Goal: Task Accomplishment & Management: Manage account settings

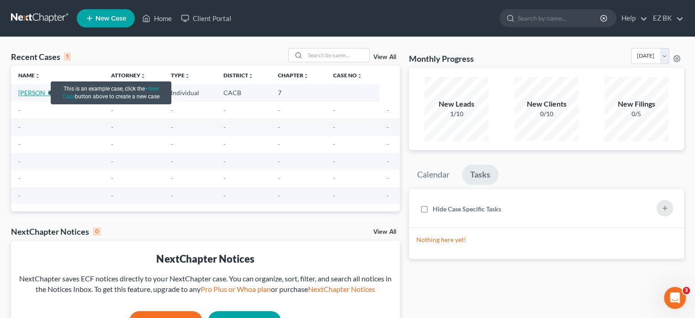
click at [26, 93] on link "[PERSON_NAME]" at bounding box center [43, 93] width 51 height 8
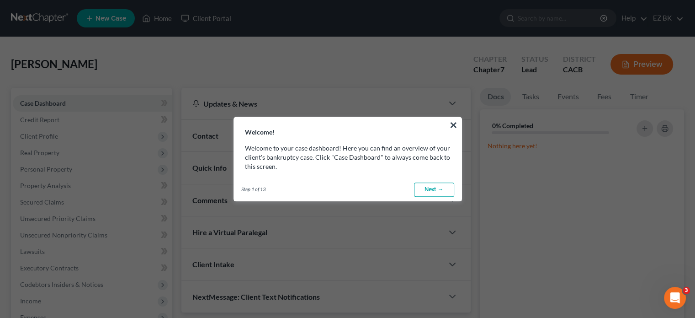
scroll to position [46, 0]
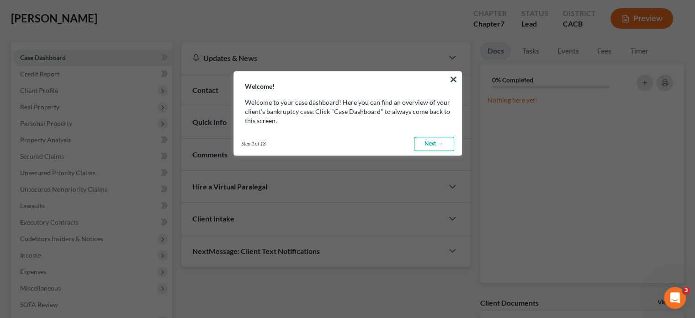
click at [433, 137] on link "Next →" at bounding box center [434, 144] width 40 height 15
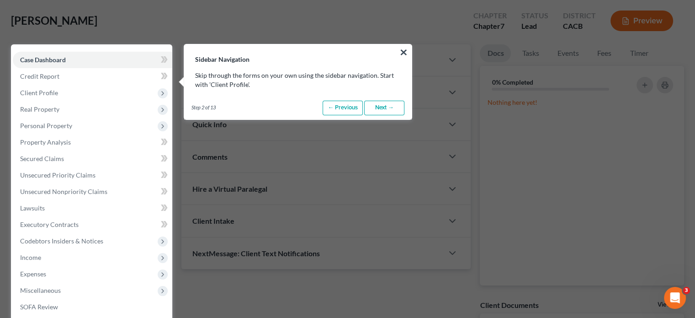
scroll to position [42, 0]
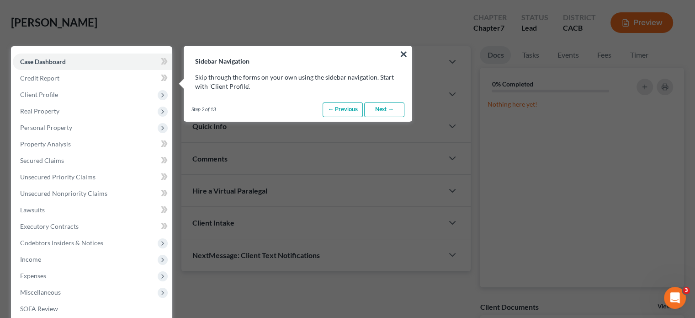
click at [392, 107] on link "Next →" at bounding box center [384, 109] width 40 height 15
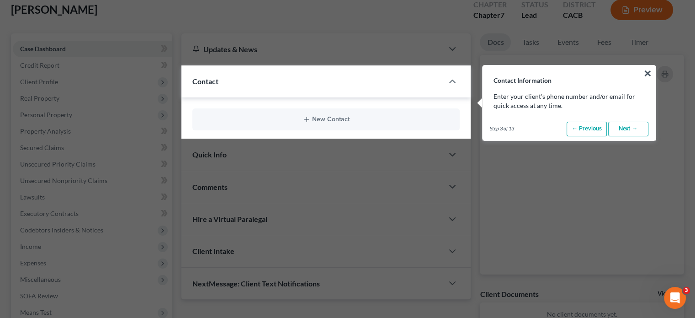
scroll to position [73, 0]
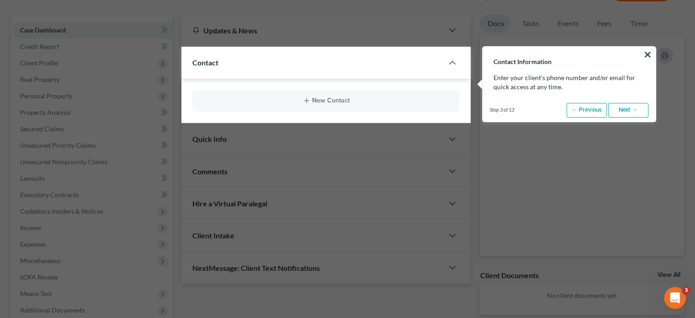
click at [622, 111] on link "Next →" at bounding box center [628, 110] width 40 height 15
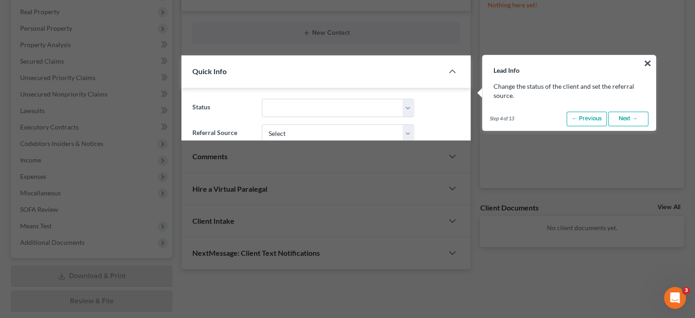
scroll to position [150, 0]
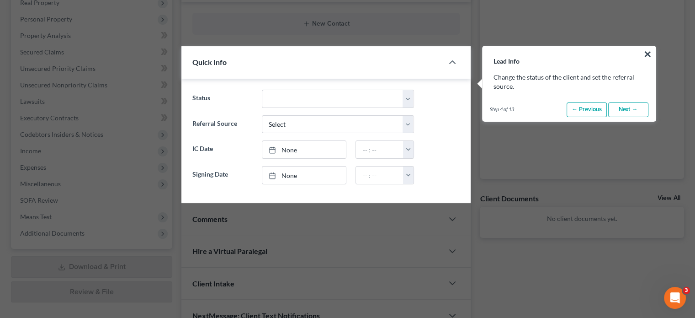
click at [622, 111] on link "Next →" at bounding box center [628, 109] width 40 height 15
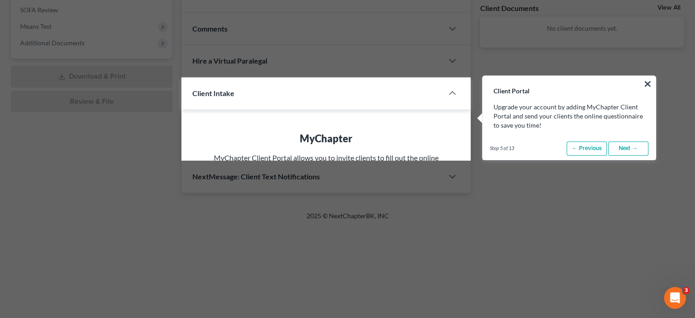
scroll to position [369, 0]
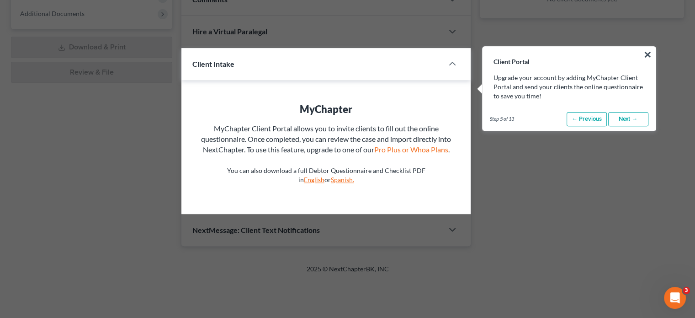
click at [622, 111] on div "Step 5 of 13 ← Previous Next → Done" at bounding box center [568, 119] width 173 height 23
click at [628, 116] on link "Next →" at bounding box center [628, 119] width 40 height 15
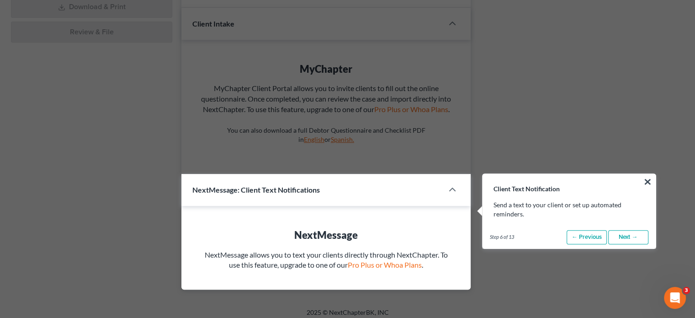
scroll to position [536, 0]
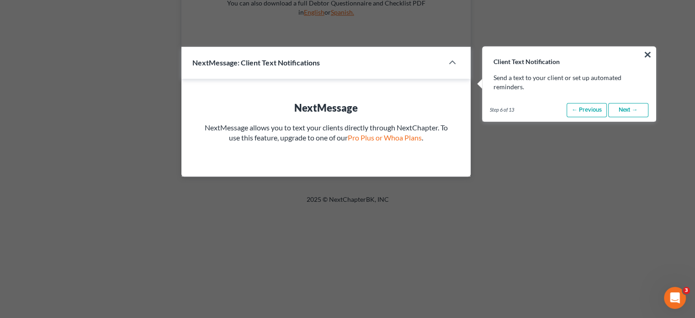
click at [623, 111] on link "Next →" at bounding box center [628, 110] width 40 height 15
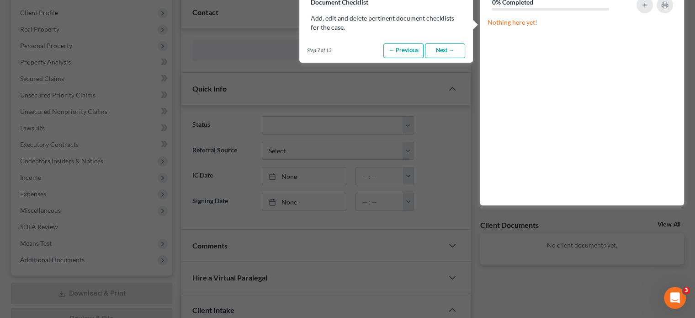
scroll to position [64, 0]
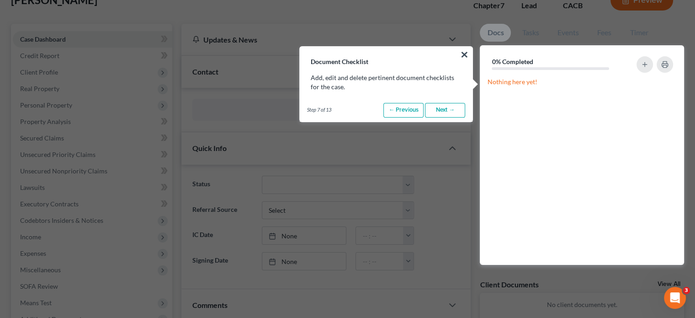
click at [439, 108] on link "Next →" at bounding box center [445, 110] width 40 height 15
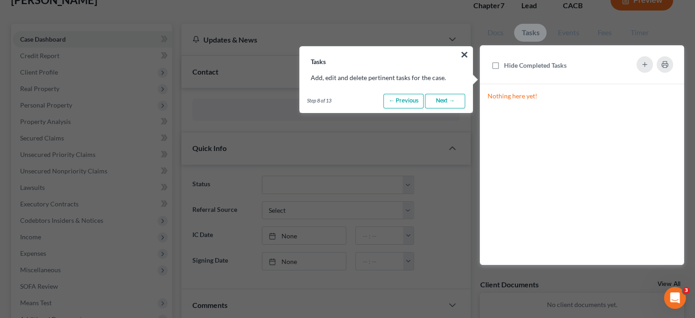
click at [440, 102] on link "Next →" at bounding box center [445, 101] width 40 height 15
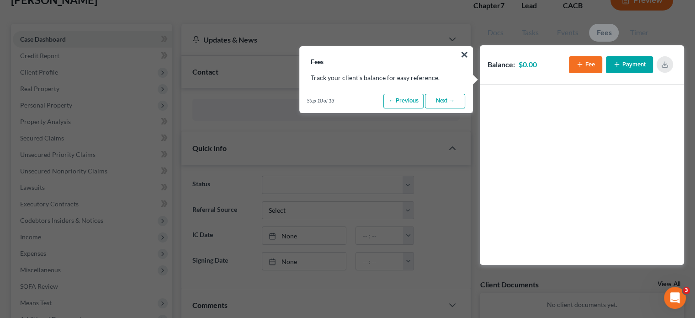
click at [446, 105] on link "Next →" at bounding box center [445, 101] width 40 height 15
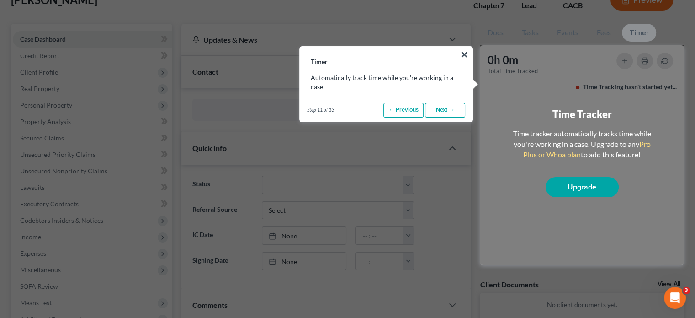
click at [441, 110] on link "Next →" at bounding box center [445, 110] width 40 height 15
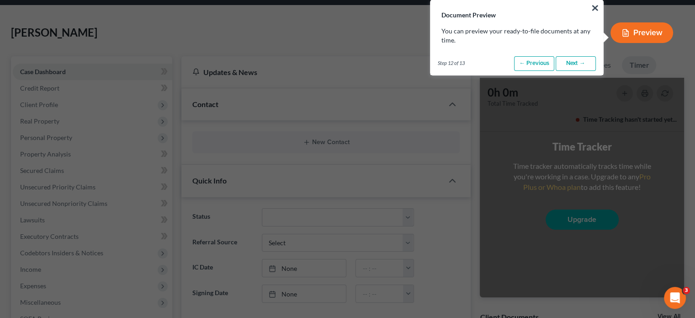
scroll to position [0, 0]
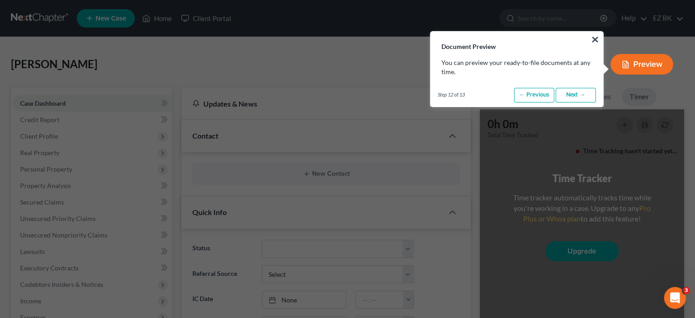
click at [572, 96] on link "Next →" at bounding box center [576, 95] width 40 height 15
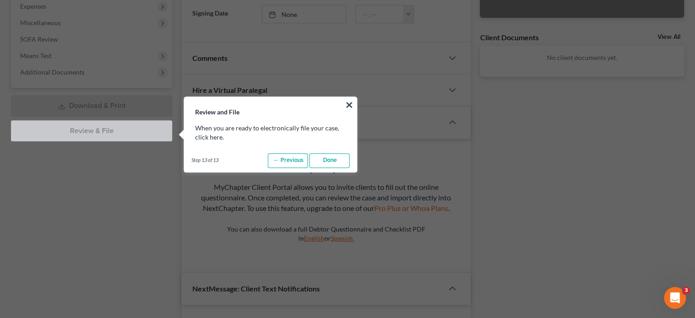
scroll to position [361, 0]
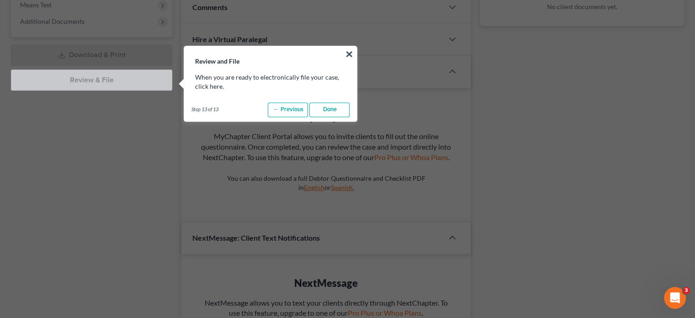
click at [323, 108] on link "Done" at bounding box center [329, 109] width 40 height 15
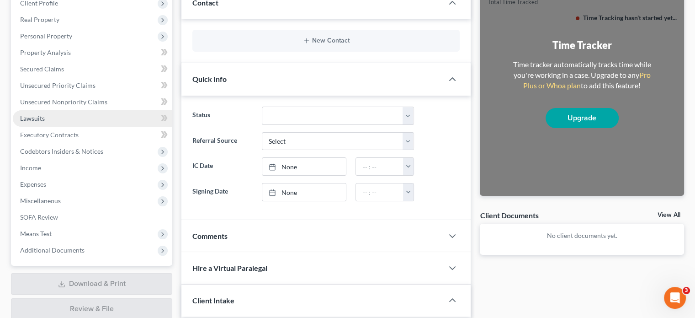
scroll to position [0, 0]
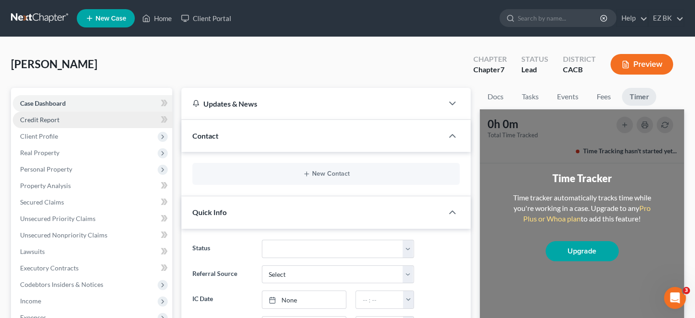
click at [119, 116] on link "Credit Report" at bounding box center [92, 119] width 159 height 16
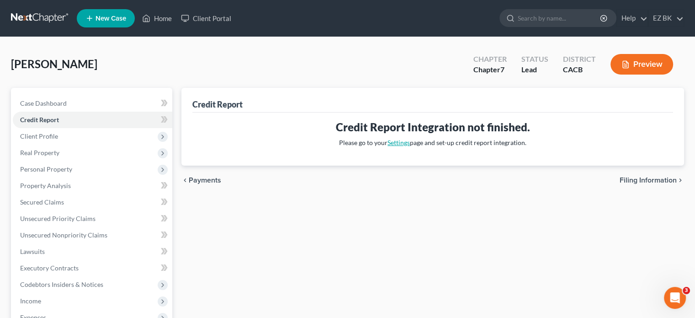
click at [398, 144] on link "Settings" at bounding box center [398, 142] width 22 height 8
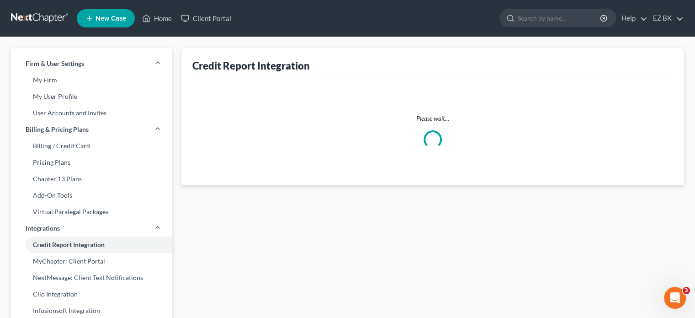
select select "4"
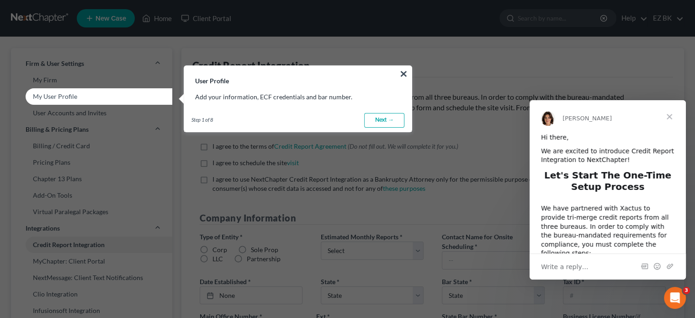
click at [387, 122] on link "Next →" at bounding box center [384, 120] width 40 height 15
click at [676, 115] on span "Close" at bounding box center [669, 116] width 33 height 33
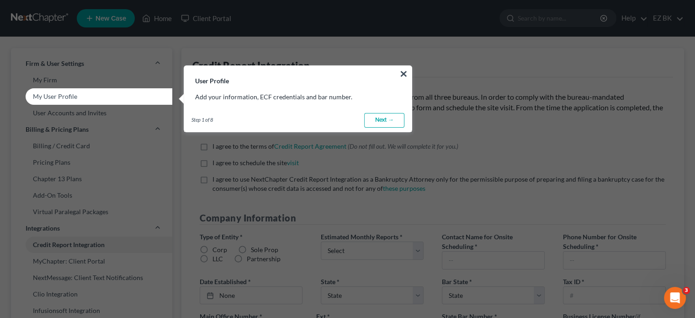
click at [387, 122] on link "Next →" at bounding box center [384, 120] width 40 height 15
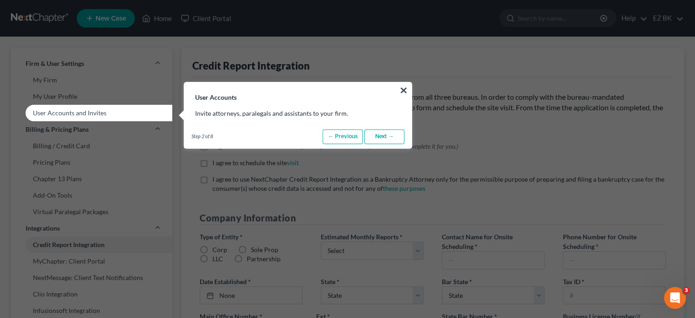
click at [381, 136] on link "Next →" at bounding box center [384, 136] width 40 height 15
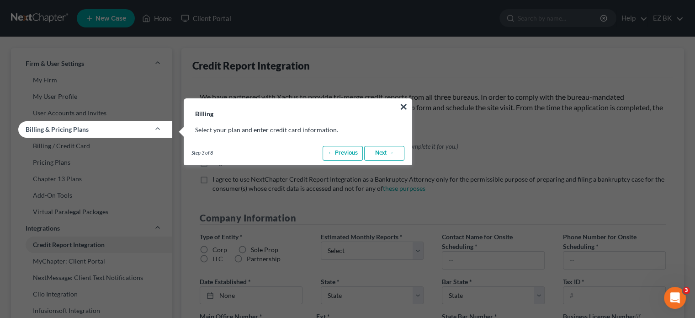
click at [381, 136] on div "Billing × Select your plan and enter credit card information. Step 3 of 8 ← Pre…" at bounding box center [298, 131] width 228 height 67
click at [375, 154] on link "Next →" at bounding box center [384, 153] width 40 height 15
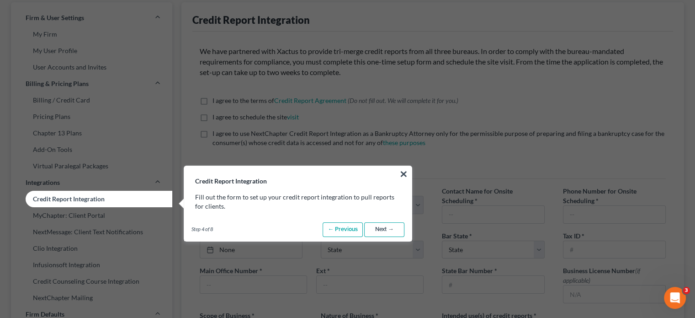
scroll to position [183, 0]
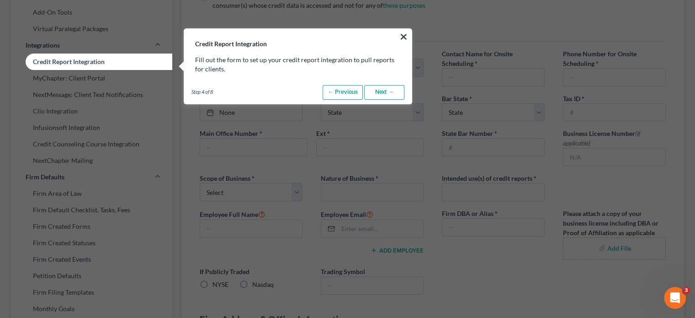
click at [381, 92] on link "Next →" at bounding box center [384, 92] width 40 height 15
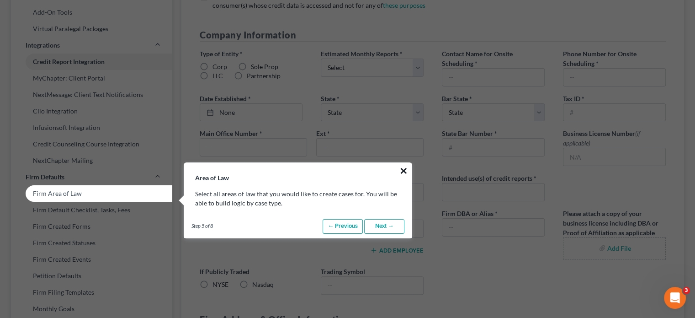
click at [402, 167] on button "×" at bounding box center [403, 170] width 9 height 15
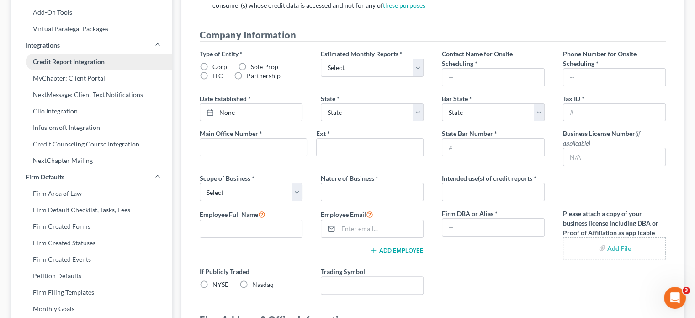
click at [78, 60] on link "Credit Report Integration" at bounding box center [91, 61] width 161 height 16
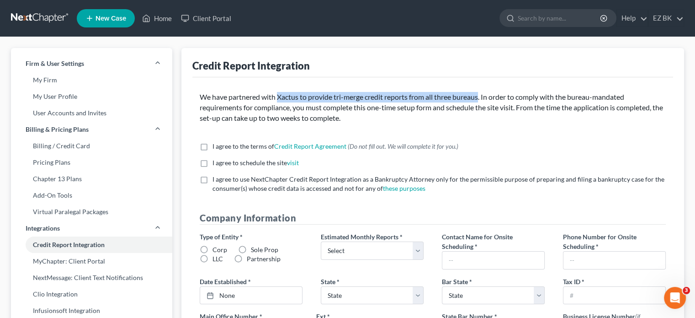
drag, startPoint x: 278, startPoint y: 94, endPoint x: 483, endPoint y: 98, distance: 205.7
click at [483, 98] on p "We have partnered with Xactus to provide tri-merge credit reports from all thre…" at bounding box center [433, 108] width 466 height 32
copy p "Xactus to provide tri-merge credit reports from all three bureaus"
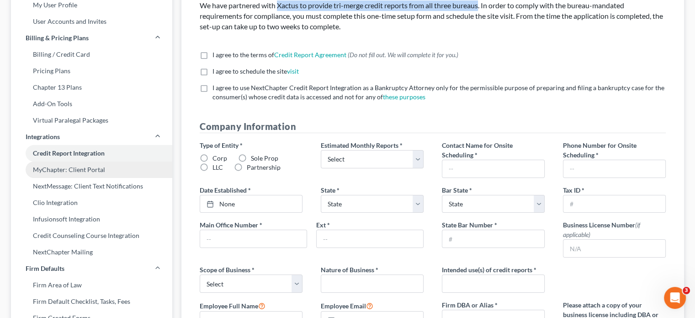
click at [82, 168] on link "MyChapter: Client Portal" at bounding box center [91, 169] width 161 height 16
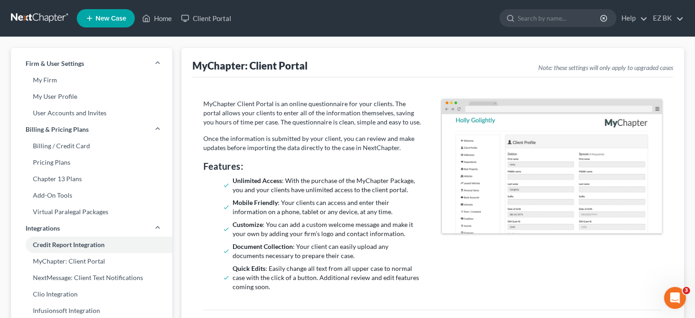
click at [600, 189] on img at bounding box center [552, 166] width 220 height 134
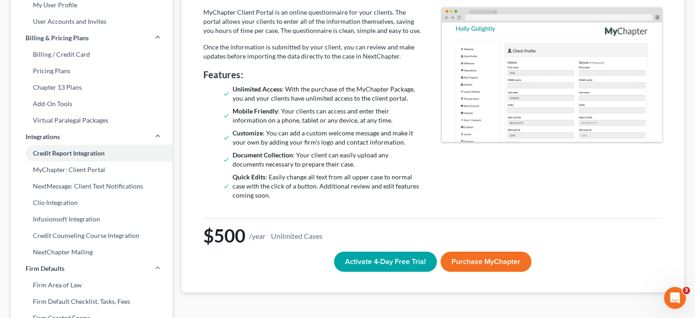
scroll to position [137, 0]
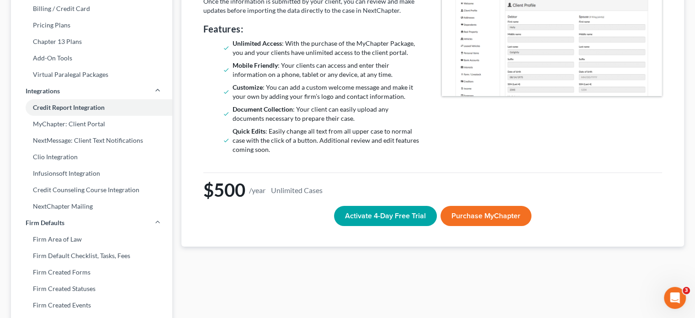
click at [366, 217] on button "Activate 4-Day Free Trial" at bounding box center [385, 216] width 103 height 20
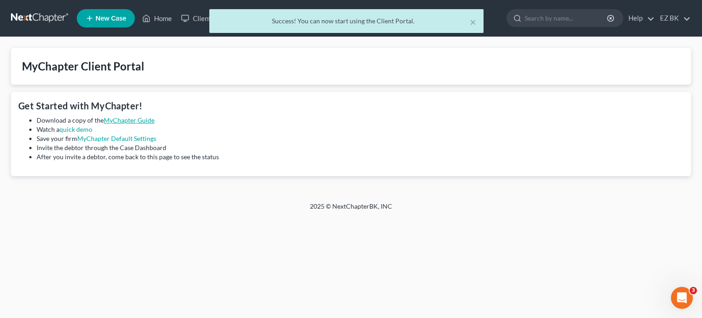
click at [121, 120] on link "MyChapter Guide" at bounding box center [129, 120] width 51 height 8
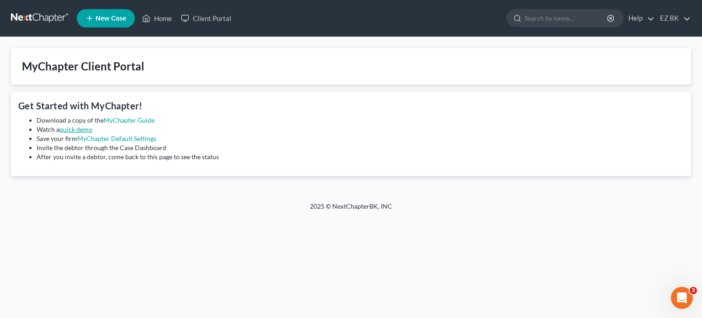
click at [73, 130] on link "quick demo" at bounding box center [75, 129] width 33 height 8
click at [113, 141] on link "MyChapter Default Settings" at bounding box center [116, 138] width 79 height 8
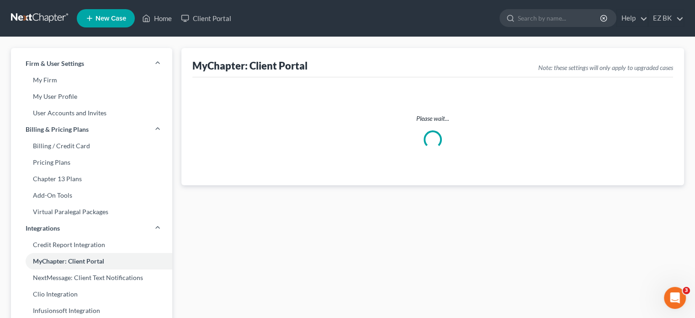
select select
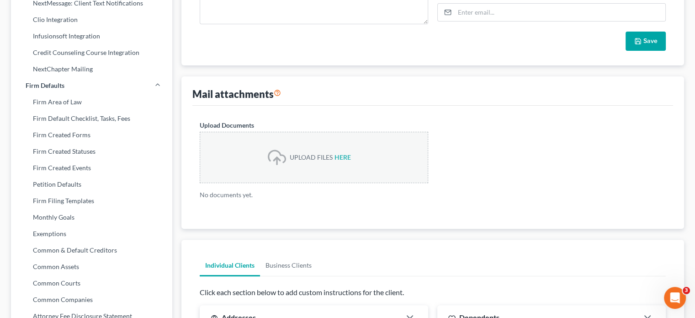
scroll to position [503, 0]
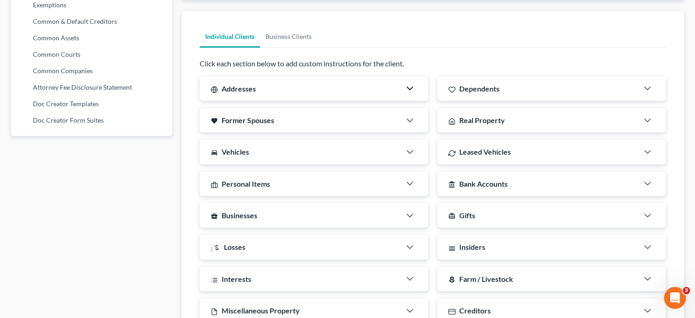
click at [407, 88] on icon "button" at bounding box center [409, 88] width 11 height 11
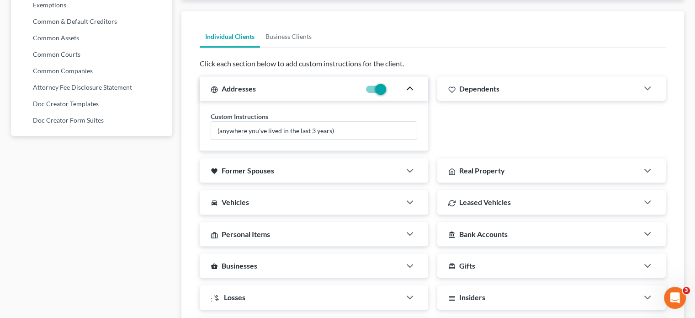
click at [407, 89] on polyline "button" at bounding box center [409, 88] width 5 height 3
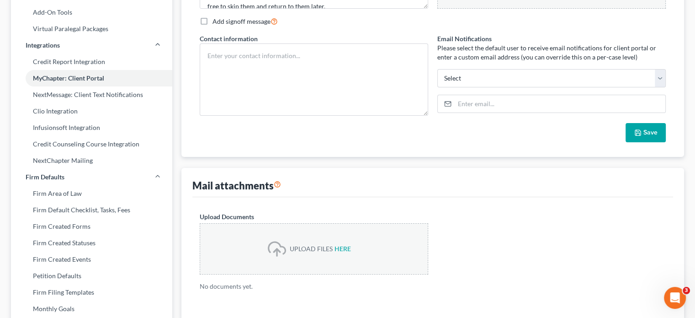
scroll to position [411, 0]
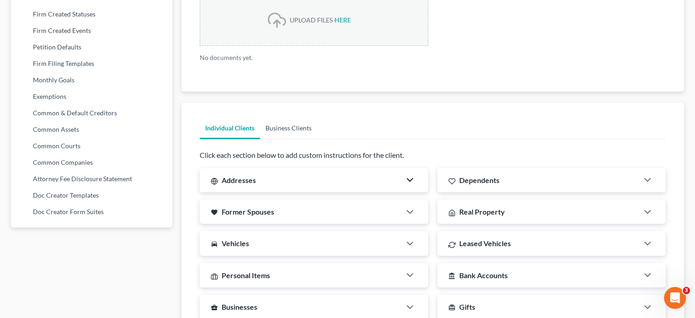
click at [287, 130] on link "Business Clients" at bounding box center [288, 128] width 57 height 22
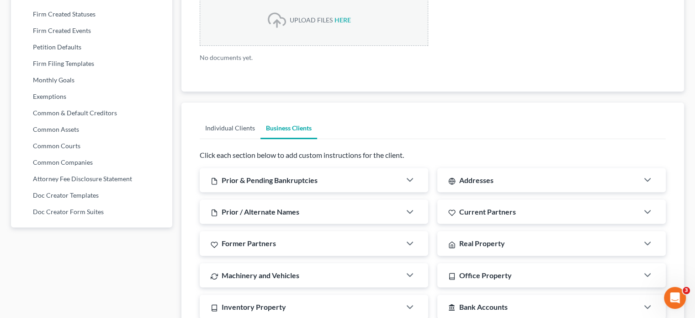
click at [238, 130] on link "Individual Clients" at bounding box center [230, 128] width 61 height 22
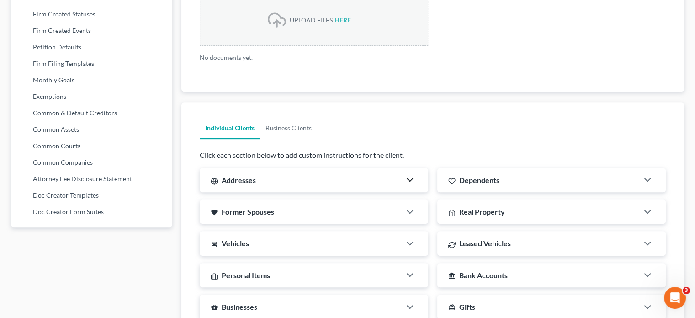
scroll to position [503, 0]
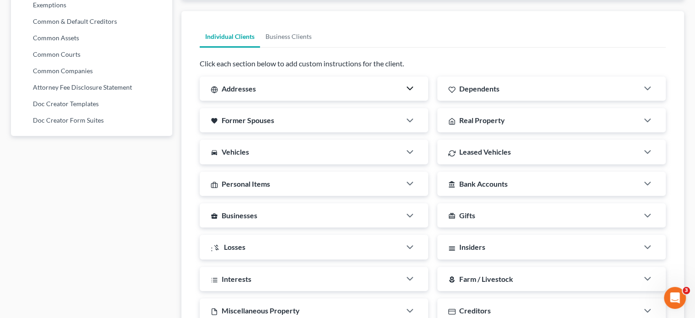
click at [557, 96] on div "Dependents" at bounding box center [537, 88] width 201 height 24
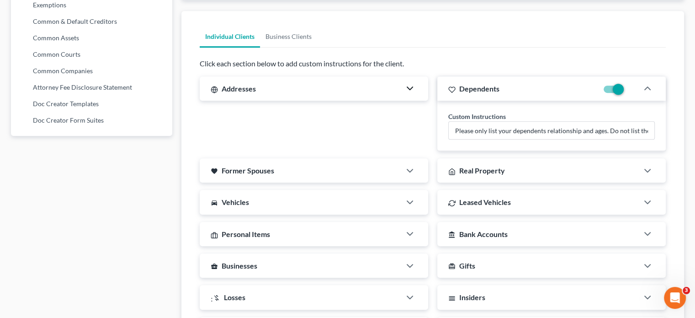
click at [557, 96] on div "Dependents" at bounding box center [517, 88] width 161 height 24
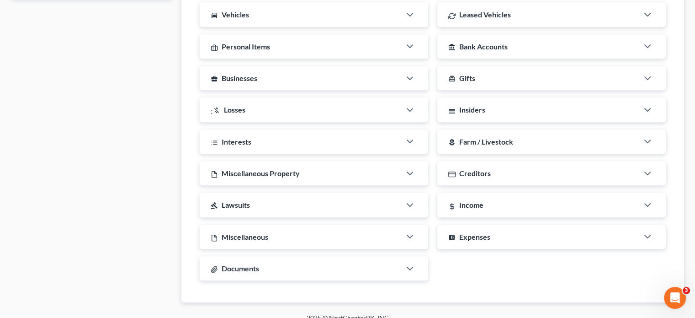
scroll to position [651, 0]
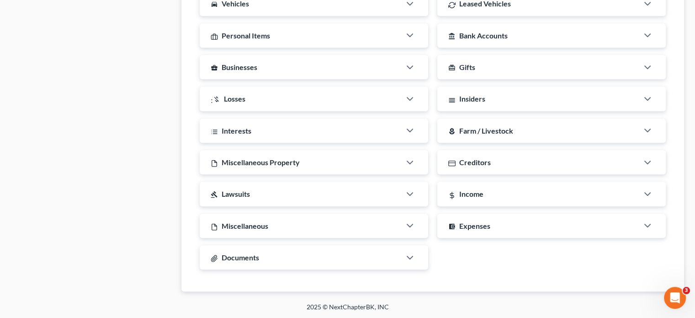
click at [404, 194] on div at bounding box center [414, 194] width 27 height 18
click at [408, 188] on icon "button" at bounding box center [409, 193] width 11 height 11
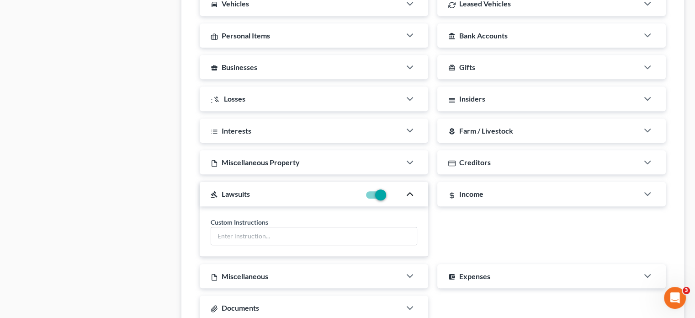
click at [408, 188] on icon "button" at bounding box center [409, 193] width 11 height 11
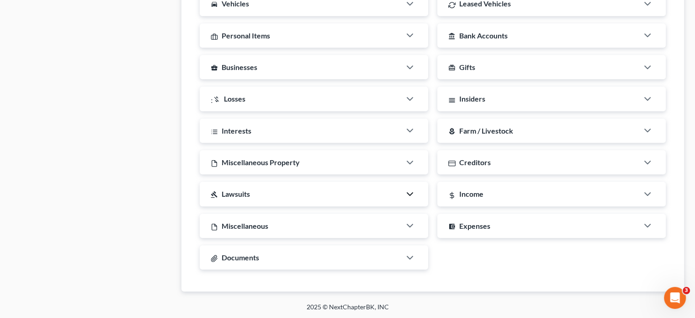
click at [384, 128] on div "Interests" at bounding box center [300, 130] width 201 height 24
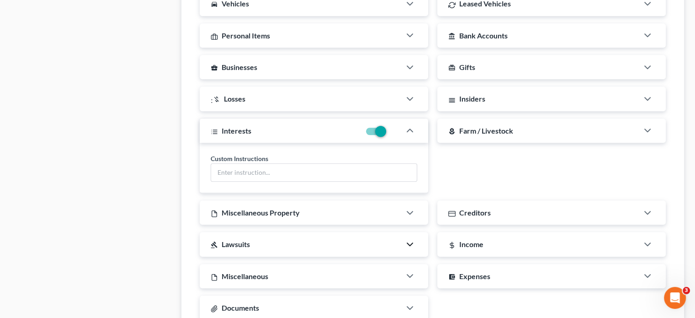
click at [415, 148] on div "Custom Instructions" at bounding box center [314, 168] width 228 height 50
click at [414, 131] on icon "button" at bounding box center [409, 130] width 11 height 11
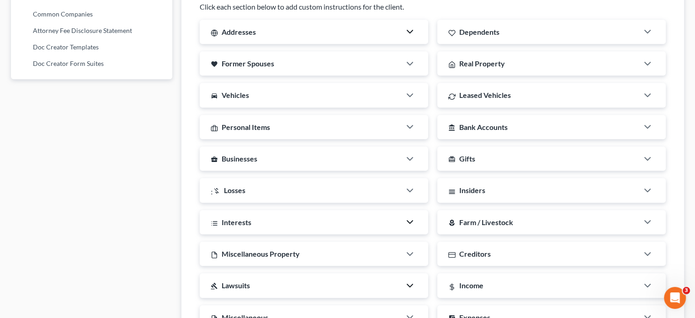
scroll to position [468, 0]
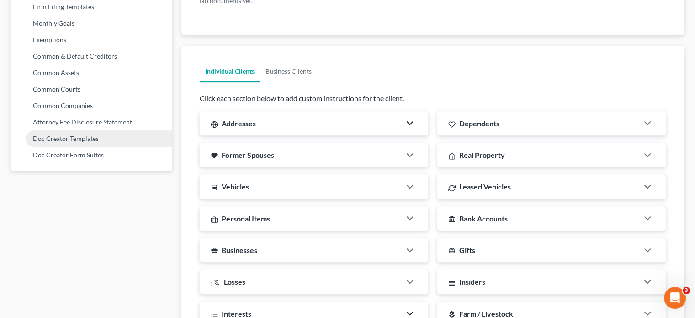
click at [43, 138] on link "Doc Creator Templates" at bounding box center [91, 138] width 161 height 16
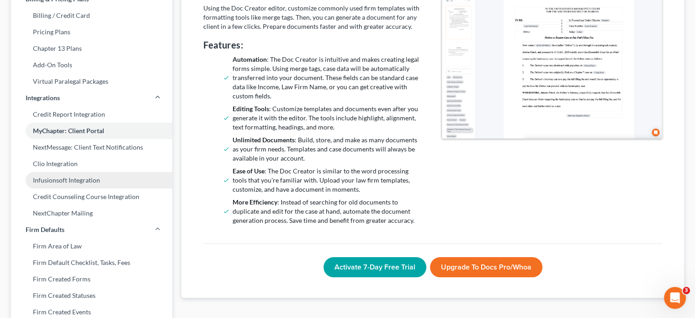
scroll to position [39, 0]
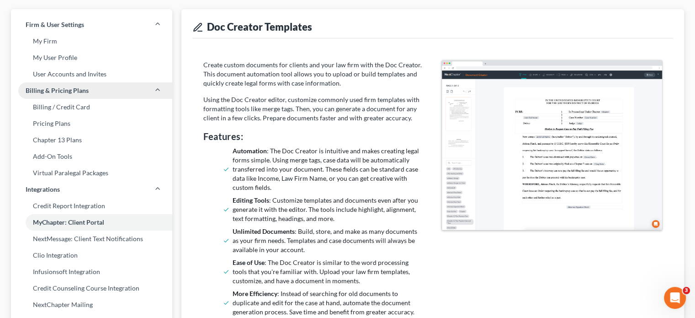
click at [101, 121] on link "Pricing Plans" at bounding box center [91, 123] width 161 height 16
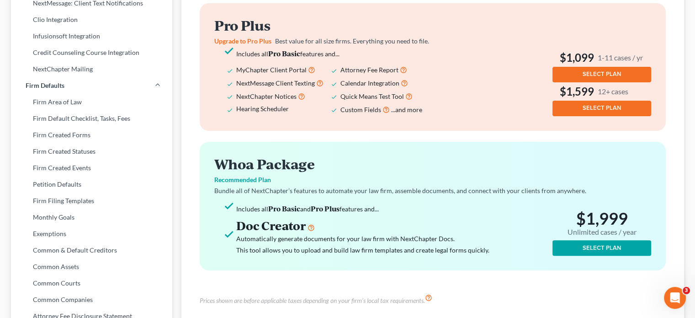
scroll to position [366, 0]
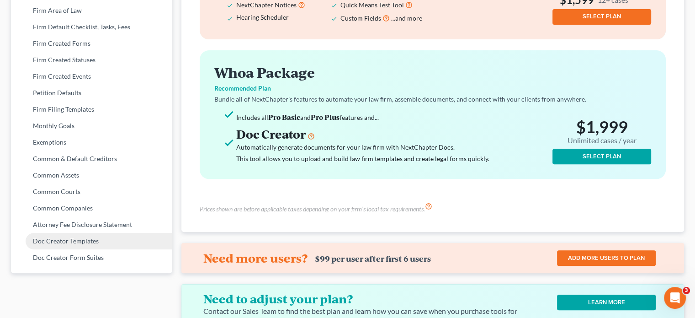
click at [86, 239] on link "Doc Creator Templates" at bounding box center [91, 241] width 161 height 16
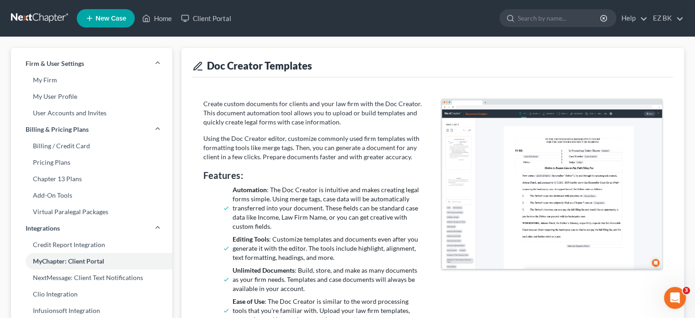
click at [22, 13] on link at bounding box center [40, 18] width 58 height 16
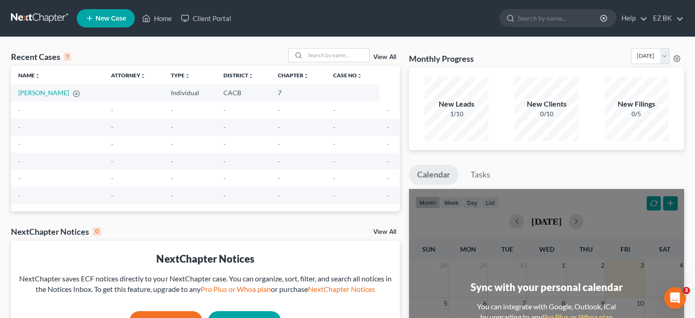
scroll to position [183, 0]
